Goal: Find specific page/section: Locate a particular part of the current website

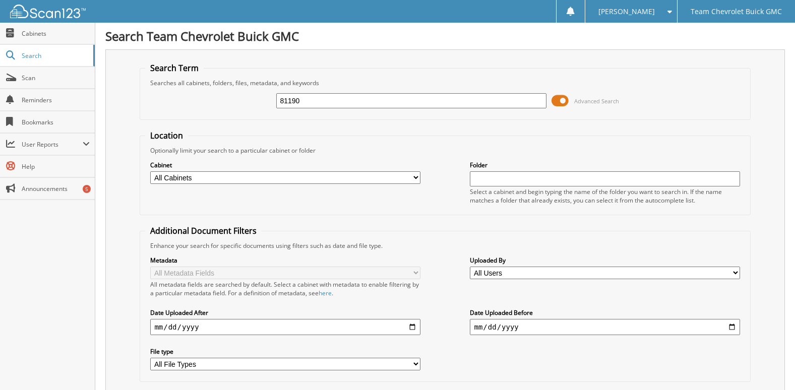
drag, startPoint x: 313, startPoint y: 104, endPoint x: 183, endPoint y: 104, distance: 130.0
click at [183, 104] on div "81190 Advanced Search" at bounding box center [444, 100] width 599 height 27
type input "84938"
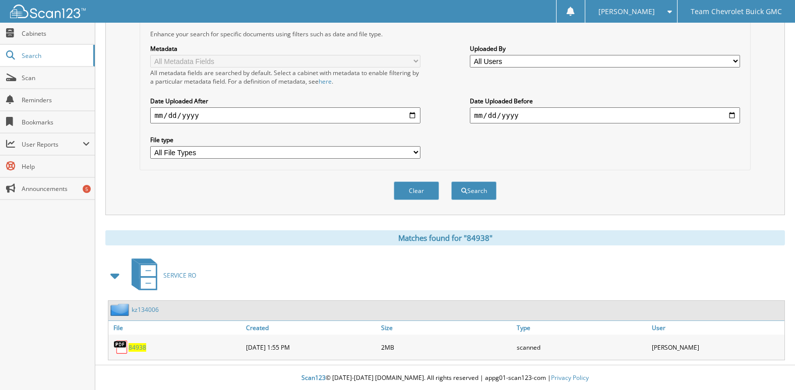
scroll to position [213, 0]
click at [134, 343] on link "84938" at bounding box center [138, 347] width 18 height 9
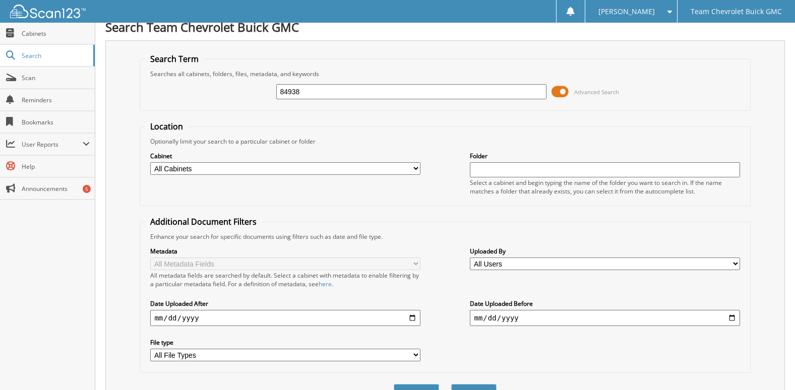
scroll to position [0, 0]
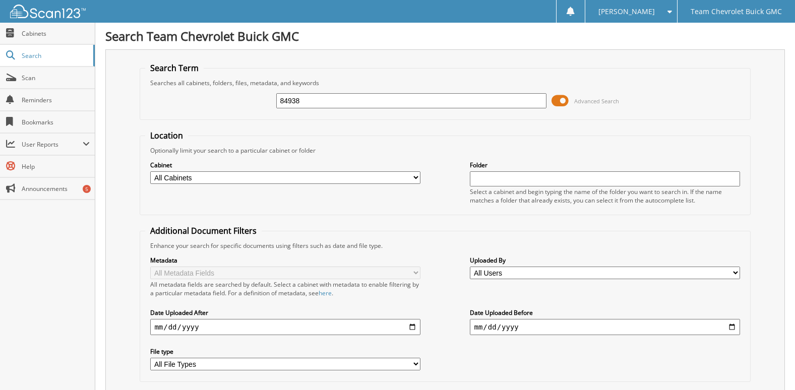
drag, startPoint x: 306, startPoint y: 101, endPoint x: 213, endPoint y: 112, distance: 94.4
click at [213, 112] on div "84938 Advanced Search" at bounding box center [444, 100] width 599 height 27
type input "84363"
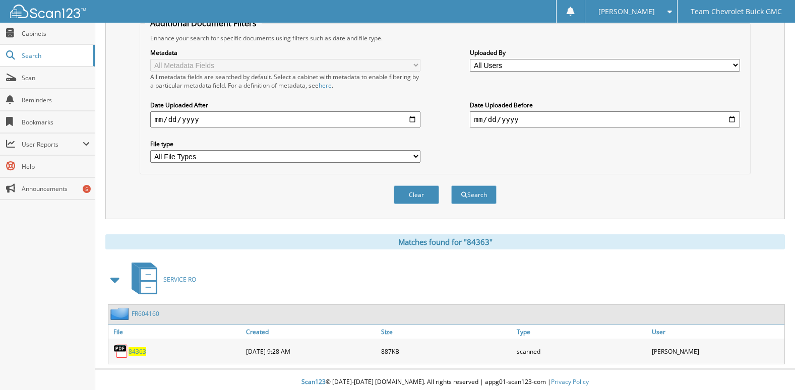
scroll to position [213, 0]
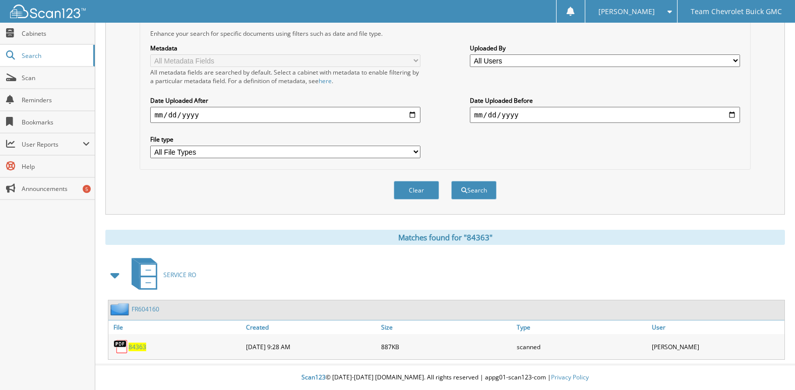
click at [127, 347] on img at bounding box center [120, 346] width 15 height 15
click at [134, 346] on span "84363" at bounding box center [138, 347] width 18 height 9
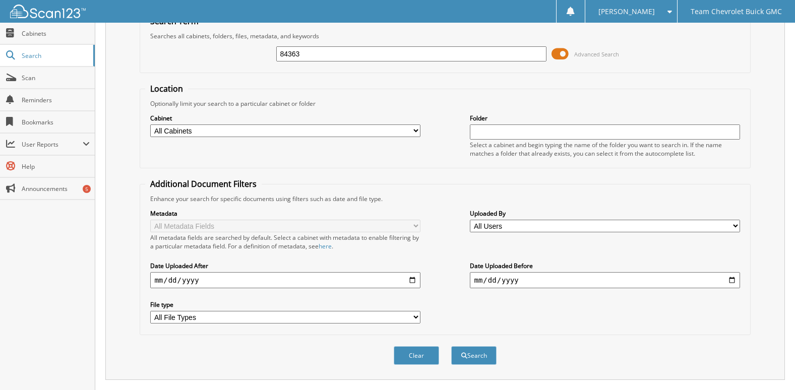
scroll to position [0, 0]
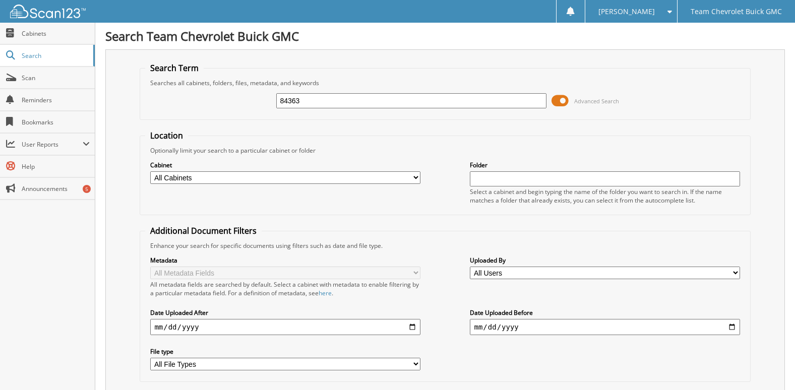
drag, startPoint x: 304, startPoint y: 102, endPoint x: 203, endPoint y: 103, distance: 101.8
click at [203, 103] on div "84363 Advanced Search" at bounding box center [444, 100] width 599 height 27
type input "84722"
drag, startPoint x: 312, startPoint y: 106, endPoint x: 227, endPoint y: 101, distance: 85.8
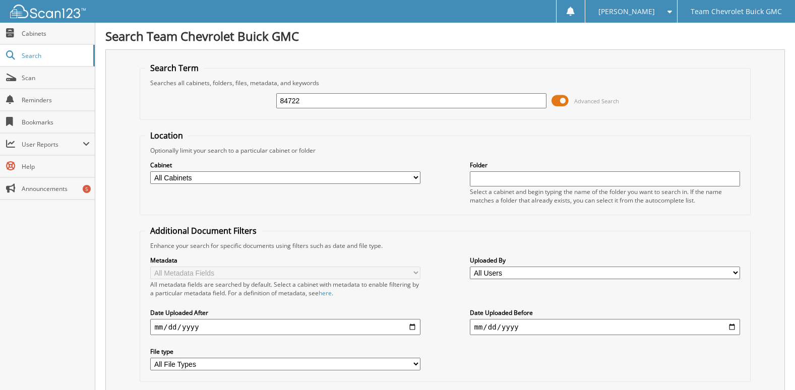
click at [227, 101] on div "84722 Advanced Search" at bounding box center [444, 100] width 599 height 27
type input "79976"
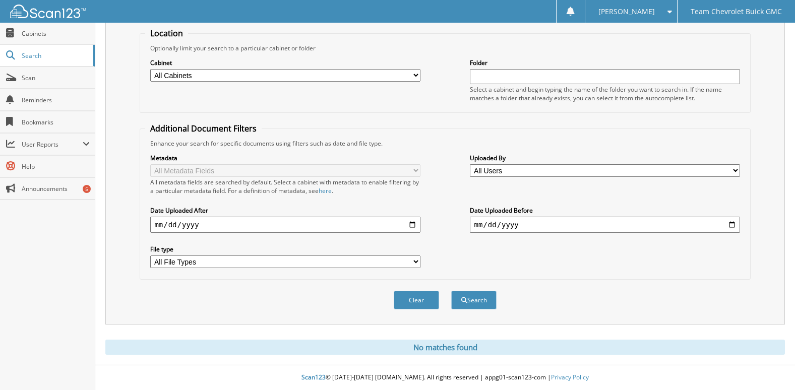
scroll to position [103, 0]
